Goal: Task Accomplishment & Management: Use online tool/utility

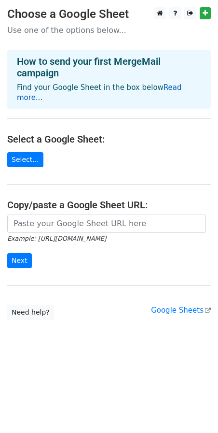
click at [158, 85] on link "Read more..." at bounding box center [99, 92] width 165 height 19
click at [22, 152] on link "Select..." at bounding box center [25, 159] width 36 height 15
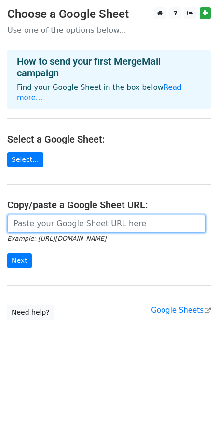
click at [157, 215] on input "url" at bounding box center [106, 224] width 199 height 18
paste input "https://docs.google.com/spreadsheets/d/1QAN3TsPZ21Mq9y3wZy-Gj3Y2yqmrkq65N9Vn-7b…"
type input "https://docs.google.com/spreadsheets/d/1QAN3TsPZ21Mq9y3wZy-Gj3Y2yqmrkq65N9Vn-7b…"
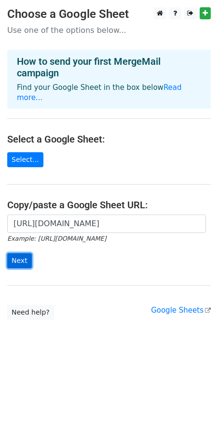
click at [10, 253] on input "Next" at bounding box center [19, 260] width 25 height 15
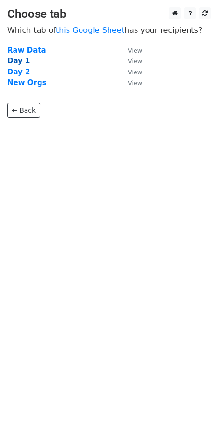
click at [18, 62] on strong "Day 1" at bounding box center [18, 61] width 23 height 9
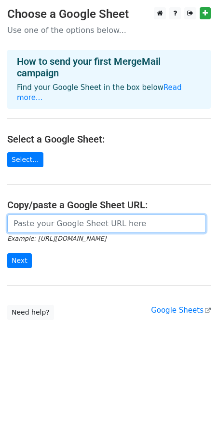
click at [33, 215] on input "url" at bounding box center [106, 224] width 199 height 18
paste input "https://docs.google.com/spreadsheets/d/1QAN3TsPZ21Mq9y3wZy-Gj3Y2yqmrkq65N9Vn-7b…"
type input "https://docs.google.com/spreadsheets/d/1QAN3TsPZ21Mq9y3wZy-Gj3Y2yqmrkq65N9Vn-7b…"
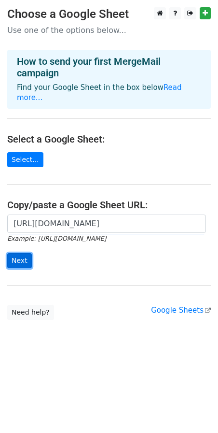
scroll to position [0, 0]
click at [17, 253] on input "Next" at bounding box center [19, 260] width 25 height 15
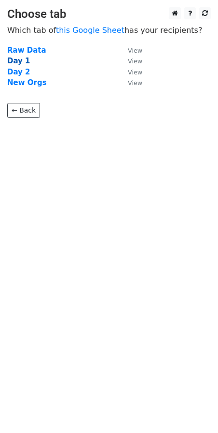
click at [20, 59] on strong "Day 1" at bounding box center [18, 61] width 23 height 9
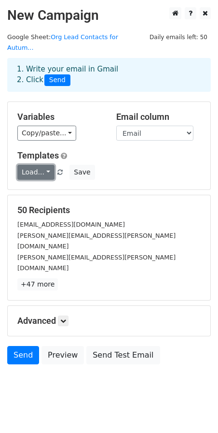
click at [49, 165] on link "Load..." at bounding box center [35, 172] width 37 height 15
click at [47, 165] on link "Load..." at bounding box center [35, 172] width 37 height 15
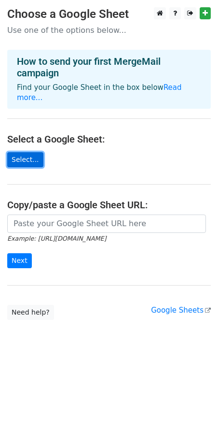
click at [35, 152] on link "Select..." at bounding box center [25, 159] width 36 height 15
click at [18, 152] on link "Select..." at bounding box center [25, 159] width 36 height 15
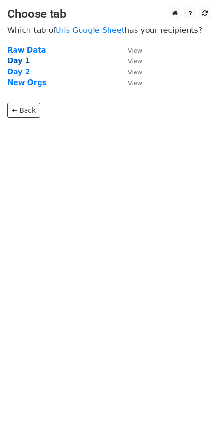
click at [19, 62] on strong "Day 1" at bounding box center [18, 61] width 23 height 9
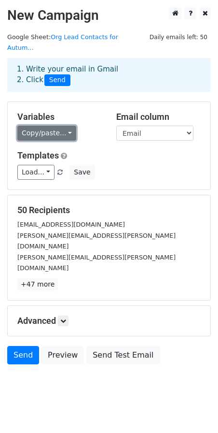
click at [64, 126] on link "Copy/paste..." at bounding box center [46, 133] width 59 height 15
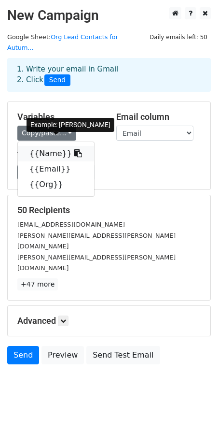
click at [53, 146] on link "{{Name}}" at bounding box center [56, 153] width 76 height 15
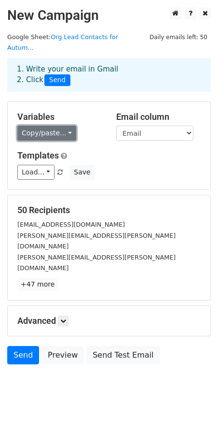
click at [59, 127] on link "Copy/paste..." at bounding box center [46, 133] width 59 height 15
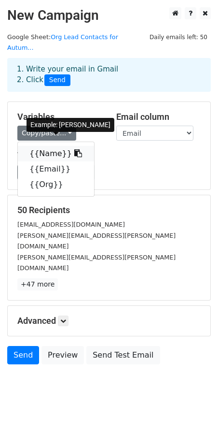
click at [50, 146] on link "{{Name}}" at bounding box center [56, 153] width 76 height 15
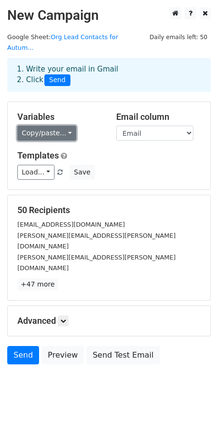
click at [52, 126] on link "Copy/paste..." at bounding box center [46, 133] width 59 height 15
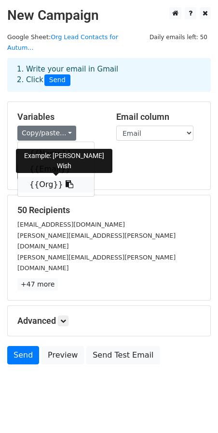
click at [52, 177] on link "{{Org}}" at bounding box center [56, 184] width 76 height 15
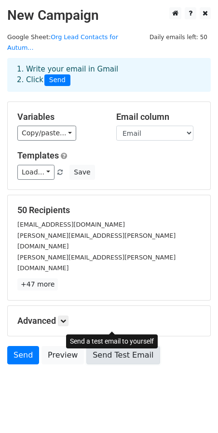
click at [121, 346] on link "Send Test Email" at bounding box center [122, 355] width 73 height 18
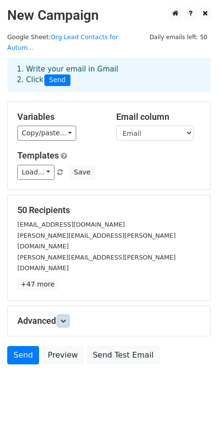
click at [66, 318] on icon at bounding box center [63, 321] width 6 height 6
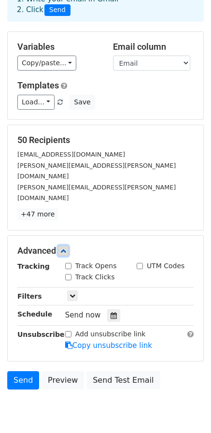
scroll to position [75, 0]
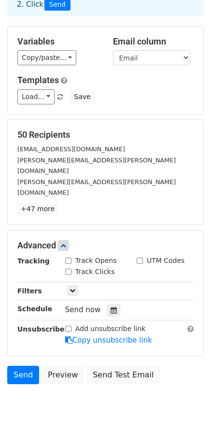
click at [67, 258] on input "Track Opens" at bounding box center [68, 261] width 6 height 6
checkbox input "true"
click at [29, 366] on link "Send" at bounding box center [23, 375] width 32 height 18
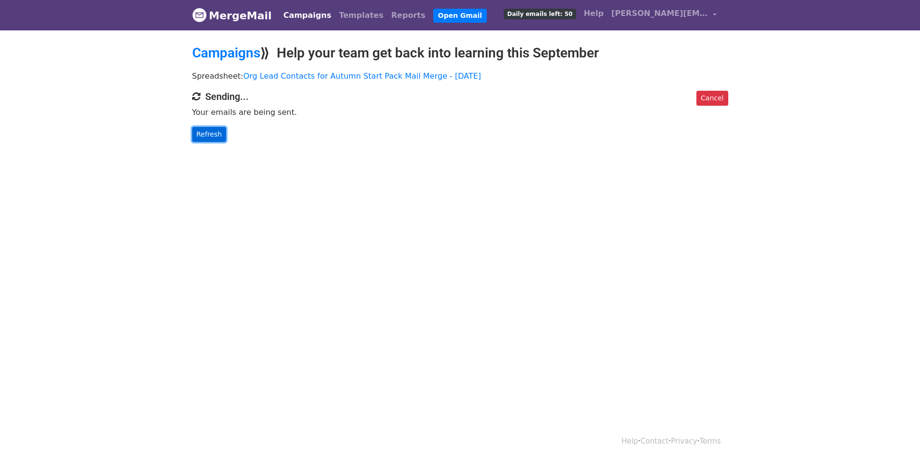
click at [209, 129] on link "Refresh" at bounding box center [209, 134] width 34 height 15
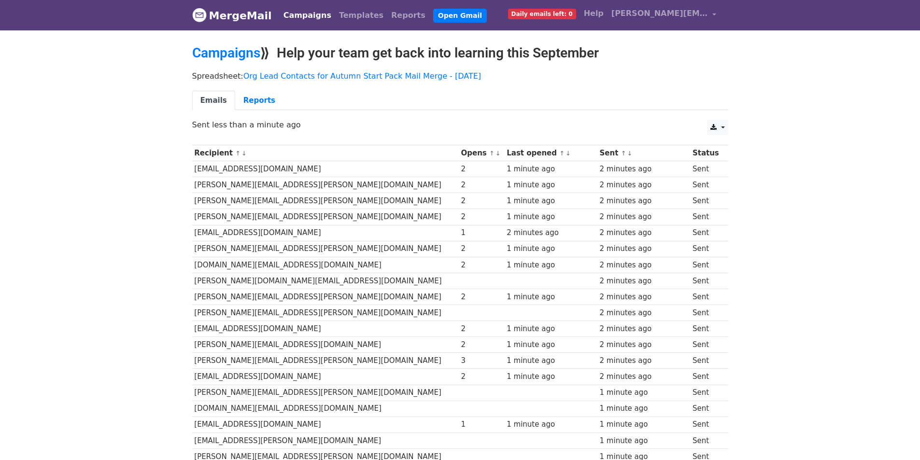
click at [226, 9] on link "MergeMail" at bounding box center [232, 15] width 80 height 20
